Goal: Register for event/course

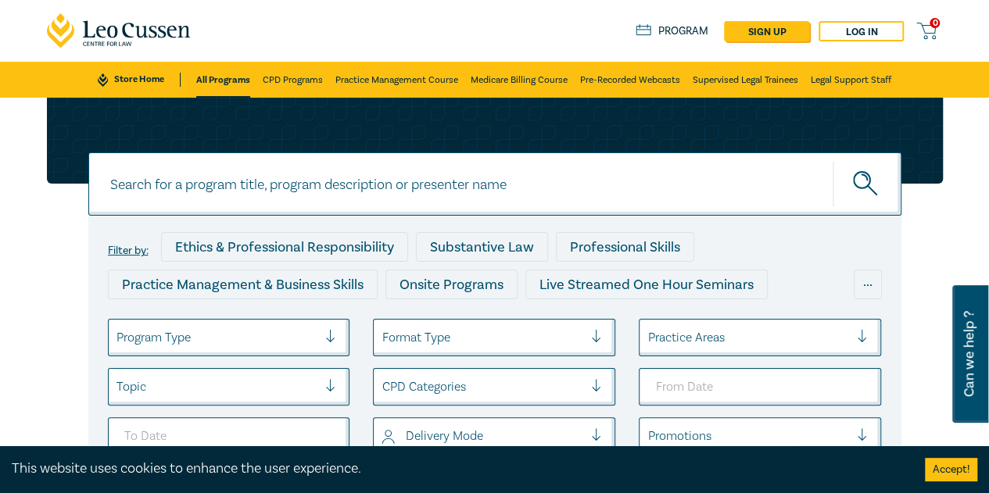
click at [258, 343] on div at bounding box center [218, 338] width 202 height 20
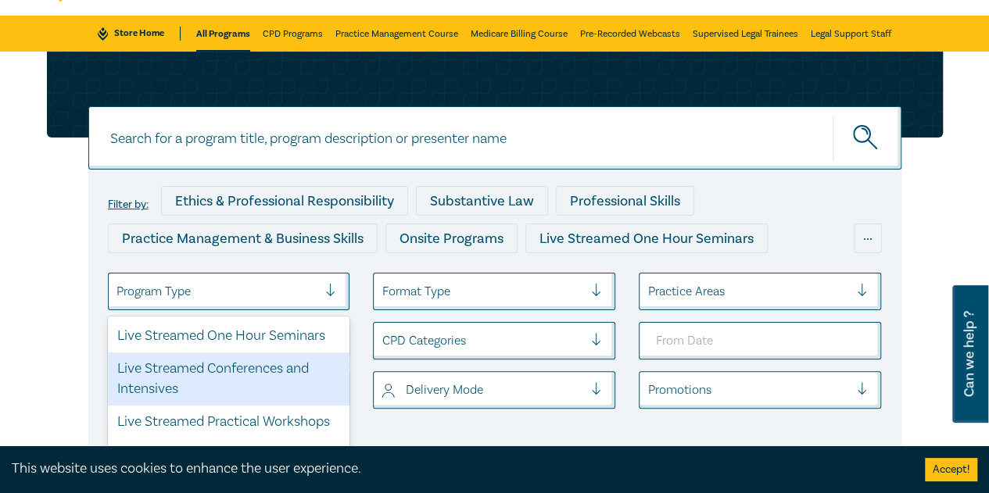
scroll to position [66, 0]
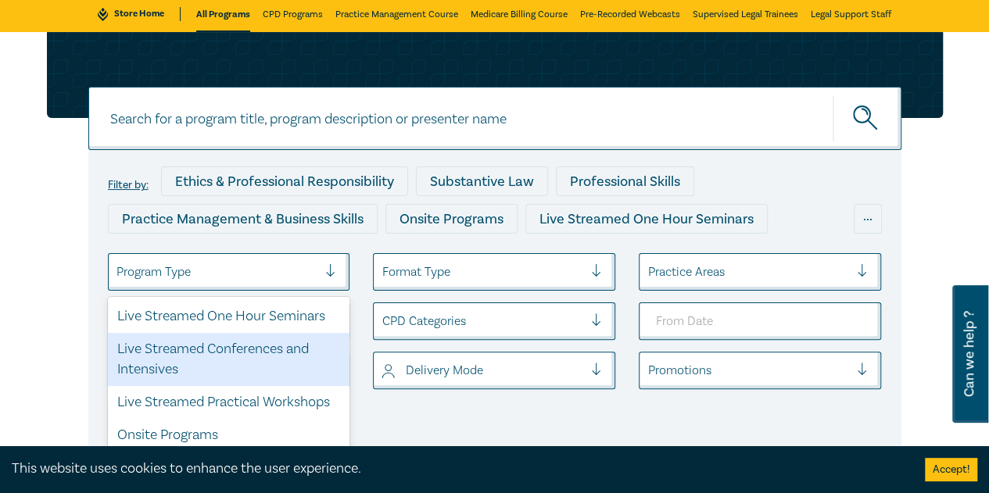
click at [257, 353] on div "Live Streamed Conferences and Intensives" at bounding box center [229, 359] width 242 height 53
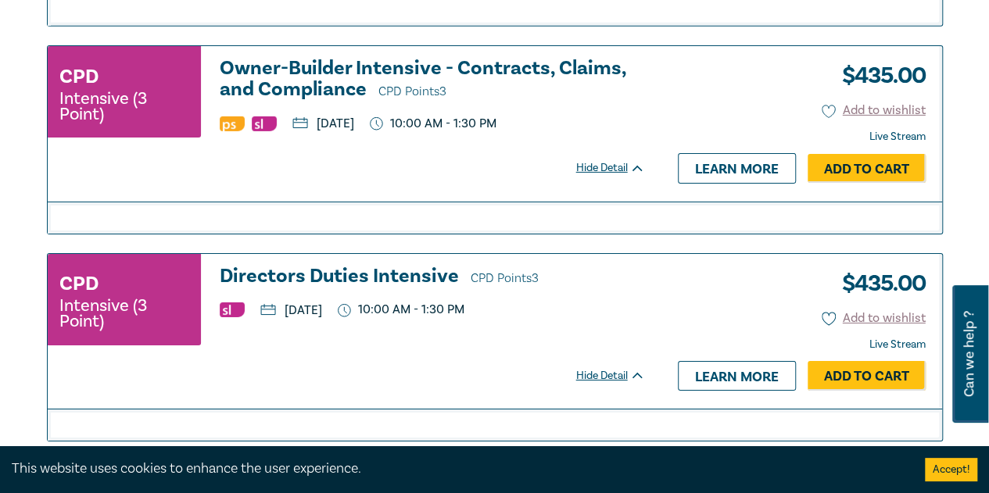
scroll to position [2568, 0]
click at [412, 266] on h3 "Directors Duties Intensive CPD Points 3" at bounding box center [432, 277] width 425 height 23
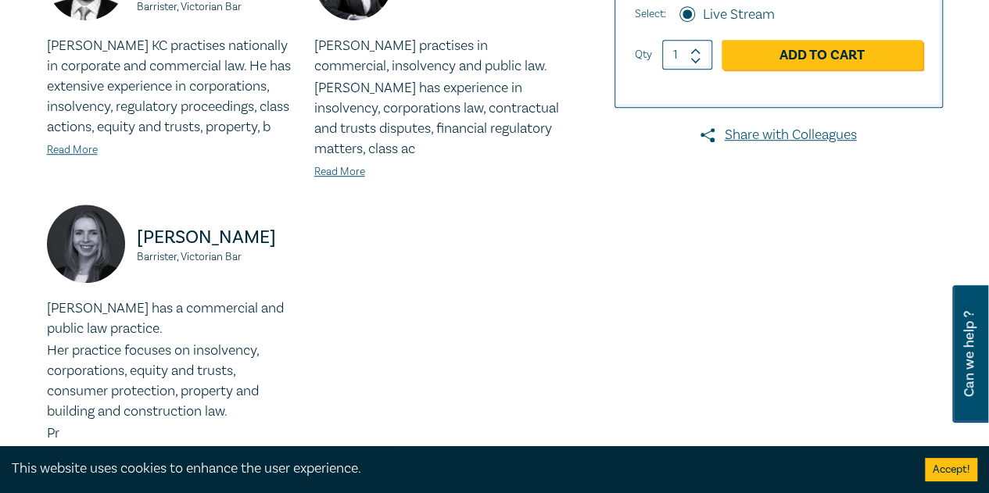
scroll to position [704, 0]
